Goal: Find specific page/section: Find specific page/section

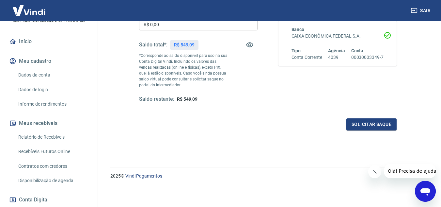
scroll to position [65, 0]
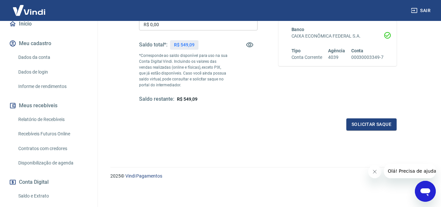
click at [43, 126] on link "Relatório de Recebíveis" at bounding box center [53, 119] width 74 height 13
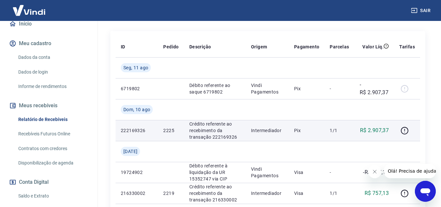
scroll to position [131, 0]
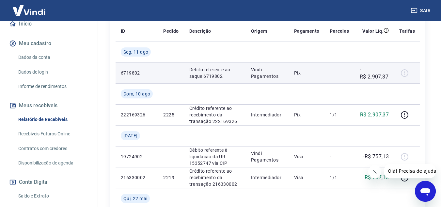
click at [193, 71] on p "Débito referente ao saque 6719802" at bounding box center [215, 72] width 51 height 13
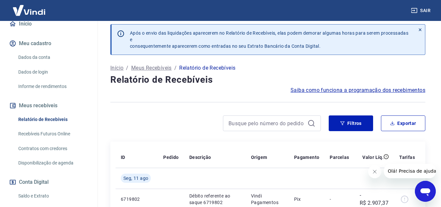
scroll to position [0, 0]
